Goal: Task Accomplishment & Management: Use online tool/utility

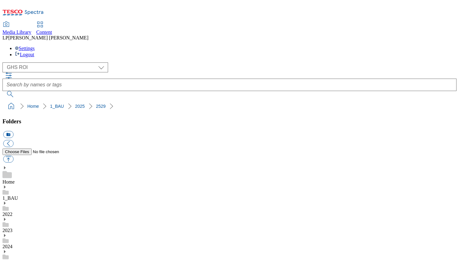
select select "flare-ghs-roi"
click at [7, 249] on icon at bounding box center [4, 251] width 4 height 4
click at [7, 185] on icon at bounding box center [4, 187] width 4 height 4
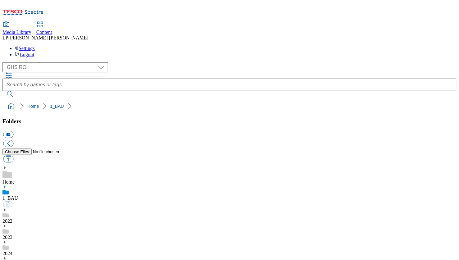
scroll to position [2, 0]
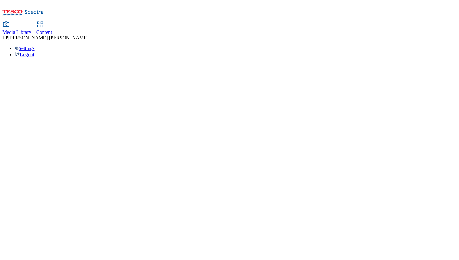
select select "flare-ghs-roi"
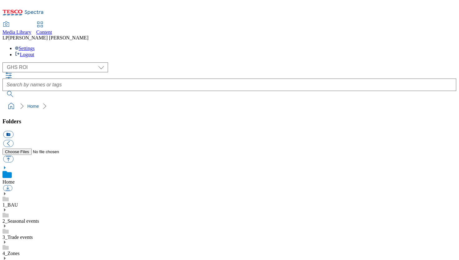
scroll to position [1, 0]
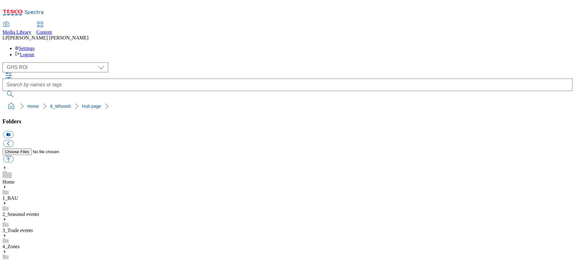
scroll to position [55, 0]
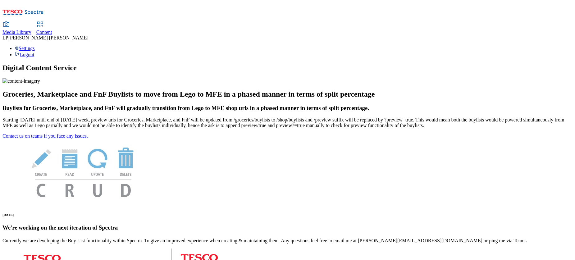
click at [44, 22] on div at bounding box center [39, 25] width 7 height 7
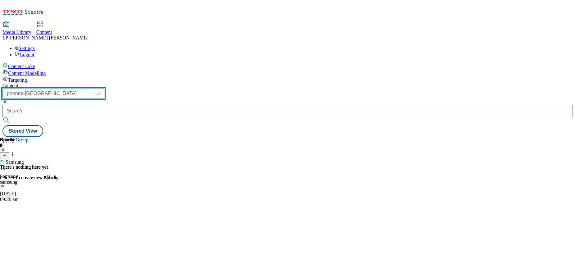
click at [104, 88] on select "dotcom-cz dotcom-hu dotcom-sk fnf-uk ghs-roi ghs-uk group-comms ighs-cz ighs-hu…" at bounding box center [53, 93] width 102 height 10
select select "ghs-roi"
click at [81, 88] on select "dotcom-cz dotcom-hu dotcom-sk fnf-uk ghs-roi ghs-uk group-comms ighs-cz ighs-hu…" at bounding box center [53, 93] width 102 height 10
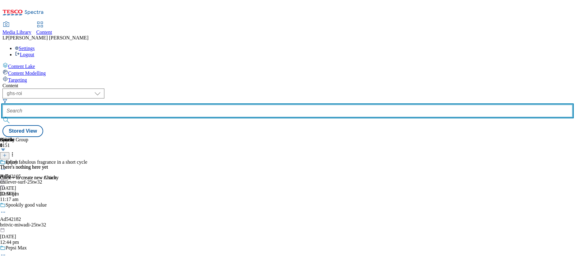
click at [172, 105] on input "text" at bounding box center [287, 111] width 570 height 12
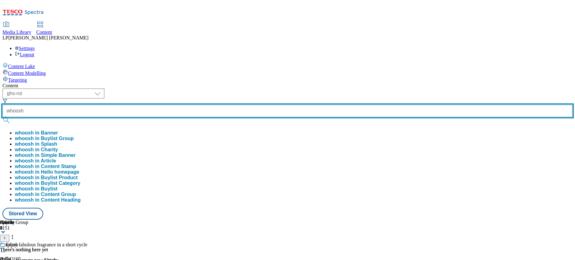
type input "whoosh"
click at [2, 117] on button "submit" at bounding box center [6, 120] width 9 height 6
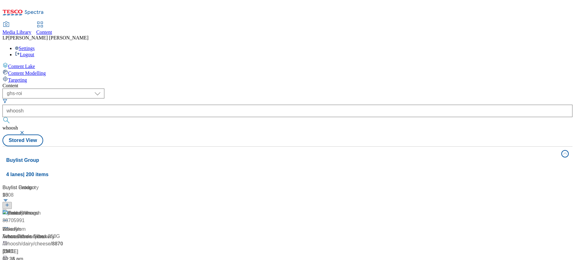
scroll to position [858, 0]
click at [80, 233] on div "/ whoosh" at bounding box center [41, 236] width 78 height 7
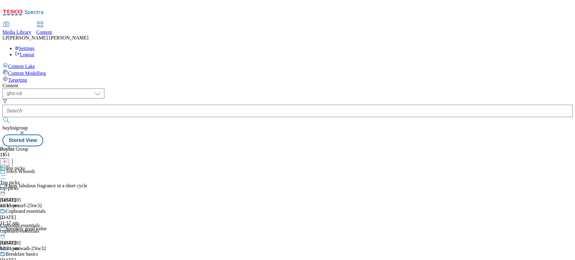
click at [50, 185] on div "top-picks" at bounding box center [25, 188] width 50 height 6
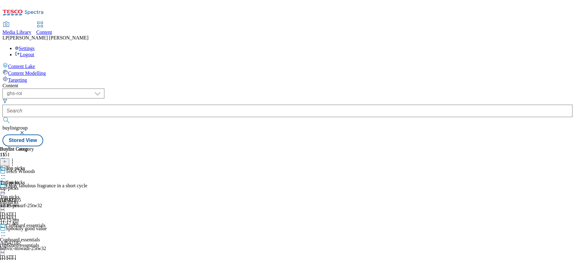
click at [6, 187] on icon at bounding box center [3, 190] width 6 height 6
click at [2, 175] on circle at bounding box center [1, 175] width 1 height 1
click at [6, 187] on icon at bounding box center [3, 190] width 6 height 6
click at [26, 201] on span "Edit" at bounding box center [22, 203] width 7 height 5
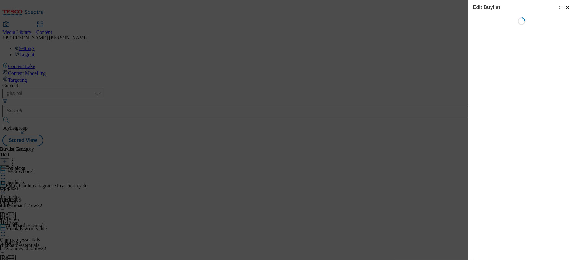
select select "evergreen"
select select "Banner"
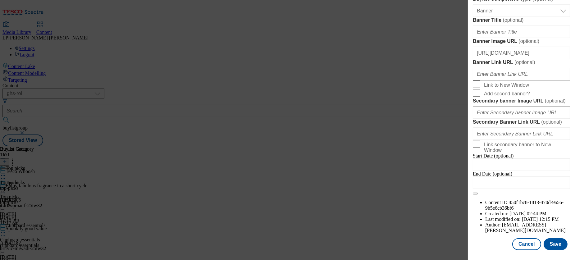
scroll to position [467, 0]
click at [512, 59] on input "https://digitalcontent.api.tesco.com/v2/media/ghs-roi/78b044d2-3da1-40fd-918c-3…" at bounding box center [521, 53] width 97 height 12
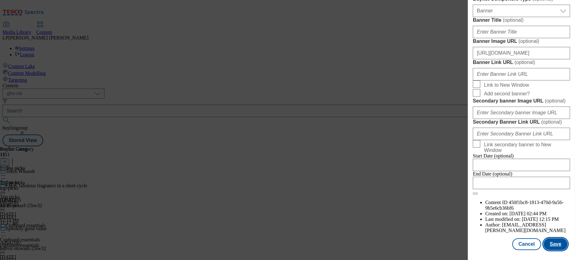
click at [555, 242] on button "Save" at bounding box center [555, 244] width 24 height 12
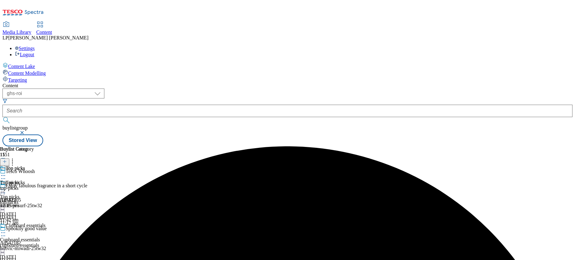
click at [4, 189] on circle at bounding box center [3, 189] width 1 height 1
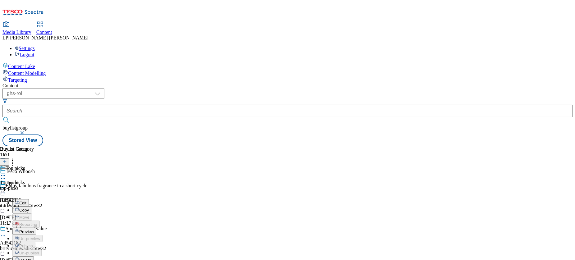
click at [34, 229] on span "Preview" at bounding box center [26, 231] width 15 height 5
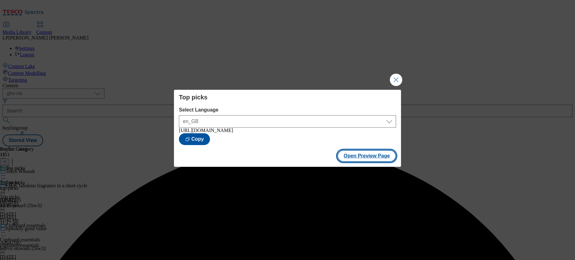
click at [365, 158] on button "Open Preview Page" at bounding box center [366, 156] width 59 height 12
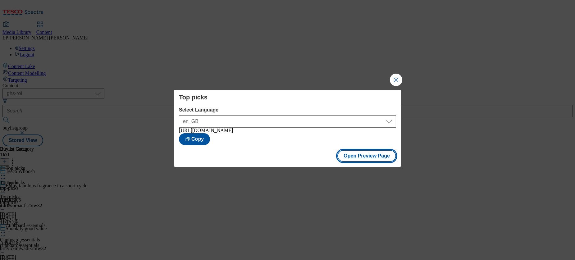
click at [370, 157] on button "Open Preview Page" at bounding box center [366, 156] width 59 height 12
click at [397, 78] on button "Close Modal" at bounding box center [396, 80] width 12 height 12
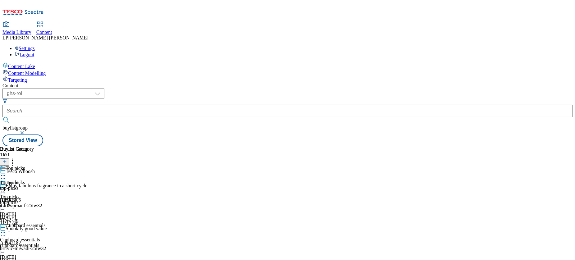
click at [4, 232] on circle at bounding box center [3, 232] width 1 height 1
click at [26, 243] on span "Edit" at bounding box center [22, 245] width 7 height 5
select select "evergreen"
select select "Banner"
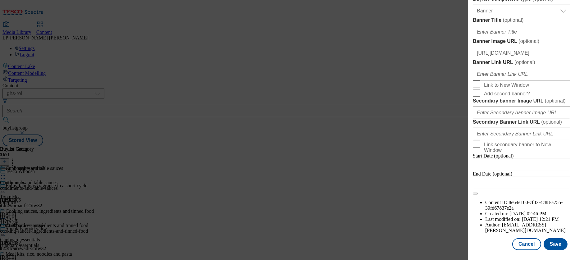
scroll to position [480, 0]
click at [509, 59] on input "https://digitalcontent.api.tesco.com/v2/media/ghs-roi/78b044d2-3da1-40fd-918c-3…" at bounding box center [521, 53] width 97 height 12
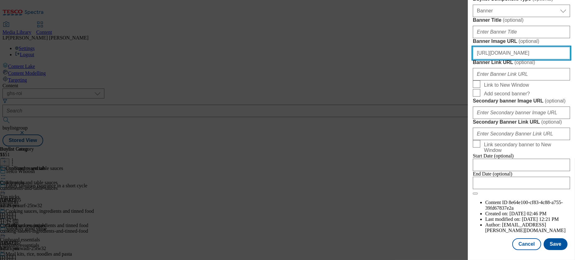
click at [509, 59] on input "https://digitalcontent.api.tesco.com/v2/media/ghs-roi/78b044d2-3da1-40fd-918c-3…" at bounding box center [521, 53] width 97 height 12
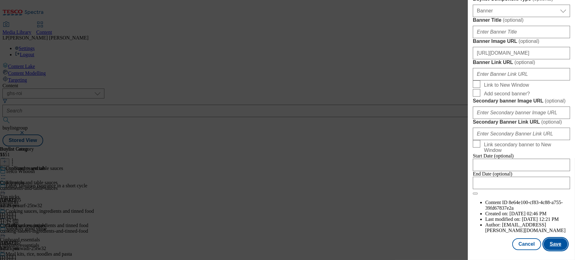
click at [550, 239] on button "Save" at bounding box center [555, 244] width 24 height 12
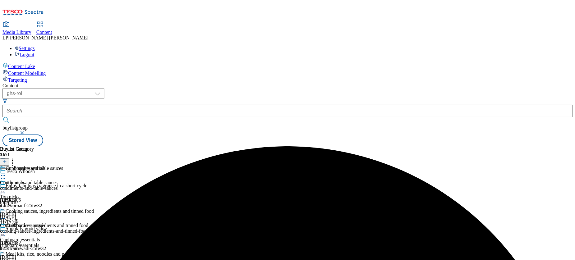
click at [6, 229] on icon at bounding box center [3, 232] width 6 height 6
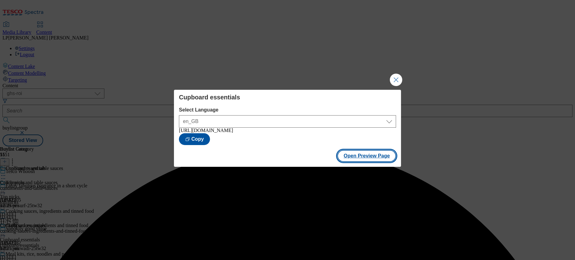
click at [365, 157] on button "Open Preview Page" at bounding box center [366, 156] width 59 height 12
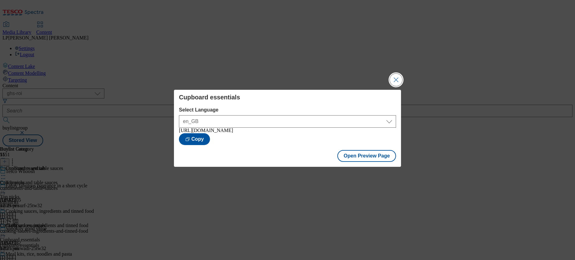
click at [398, 77] on button "Close Modal" at bounding box center [396, 80] width 12 height 12
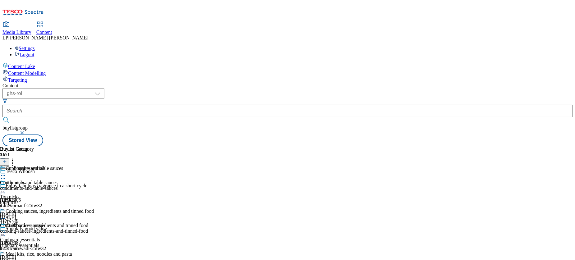
scroll to position [70, 0]
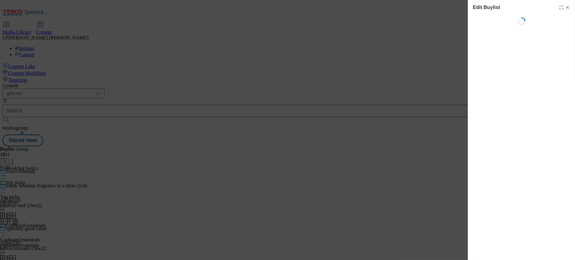
select select "evergreen"
select select "Banner"
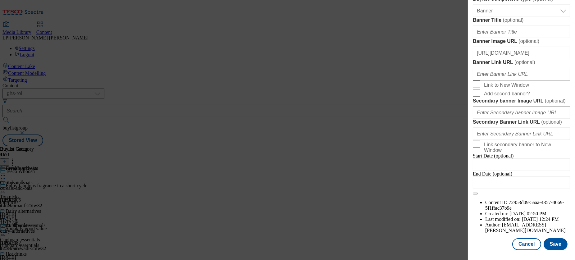
scroll to position [564, 0]
click at [508, 59] on input "https://digitalcontent.api.tesco.com/v2/media/ghs-roi/78b044d2-3da1-40fd-918c-3…" at bounding box center [521, 53] width 97 height 12
